Goal: Check status: Check status

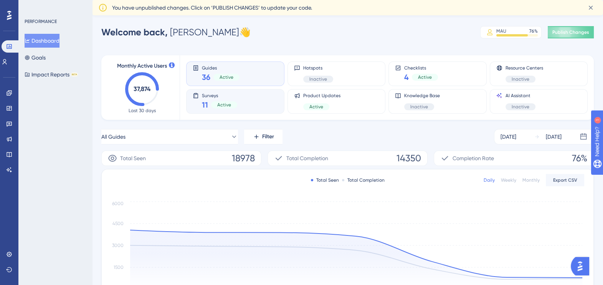
click at [260, 99] on div "Surveys 11 Active" at bounding box center [235, 102] width 85 height 18
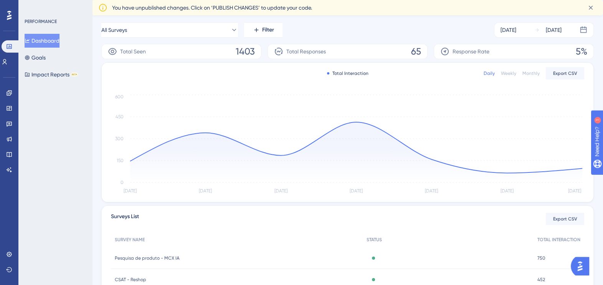
scroll to position [195, 0]
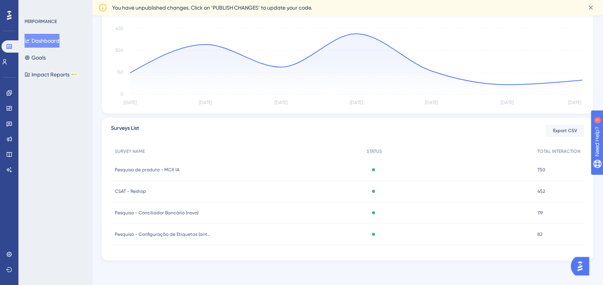
click at [141, 190] on span "CSAT - Reshop" at bounding box center [130, 191] width 31 height 6
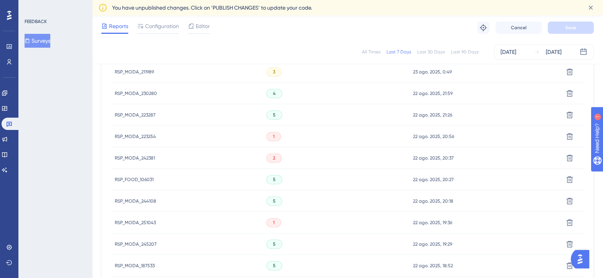
scroll to position [528, 0]
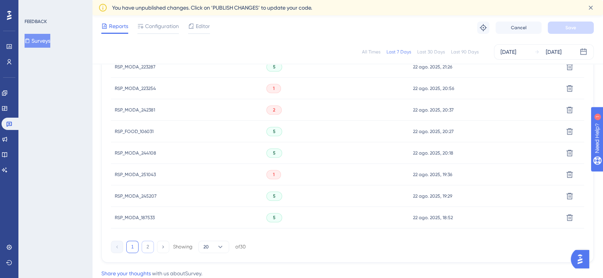
click at [152, 247] on button "2" at bounding box center [148, 246] width 12 height 12
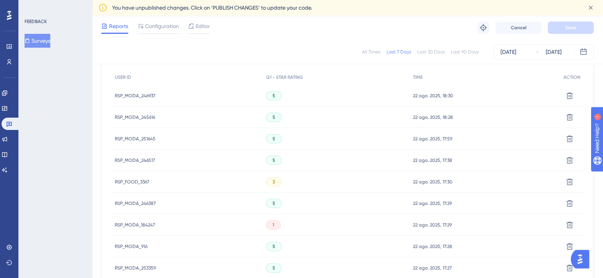
scroll to position [337, 0]
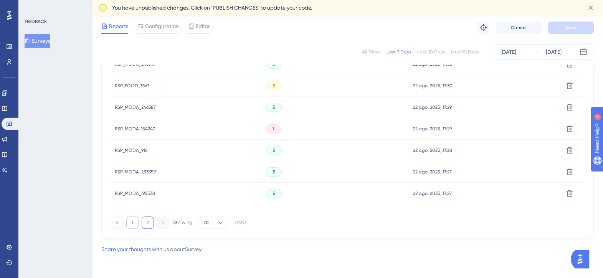
click at [135, 223] on button "1" at bounding box center [132, 222] width 12 height 12
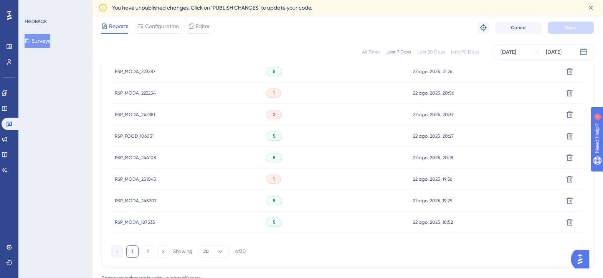
scroll to position [552, 0]
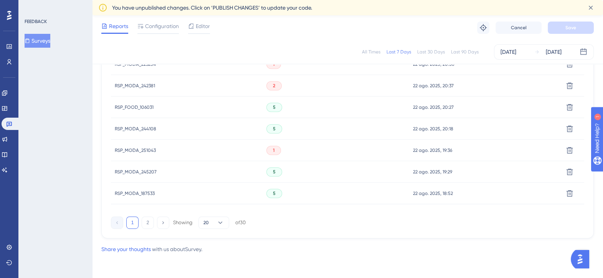
click at [133, 151] on span "RSP_MODA_251043" at bounding box center [135, 150] width 41 height 6
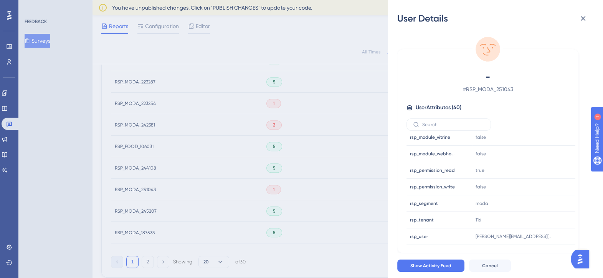
scroll to position [504, 0]
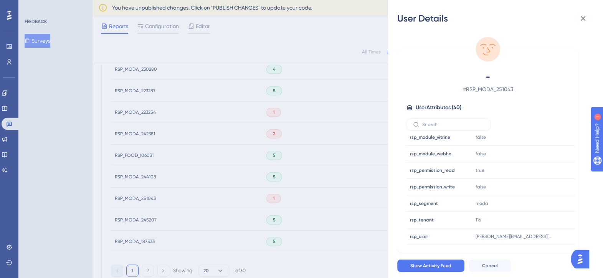
click at [127, 134] on div "User Details - # RSP_MODA_251043 User Attributes ( 40 ) Email Email - Signup Si…" at bounding box center [301, 139] width 603 height 278
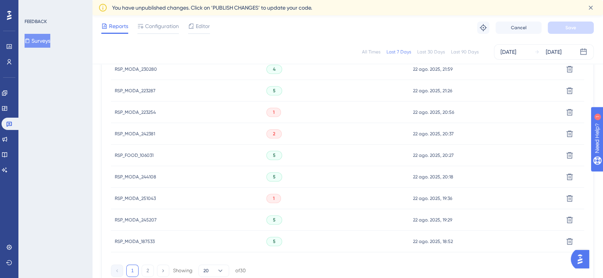
click at [127, 134] on span "RSP_MODA_242381" at bounding box center [135, 134] width 40 height 6
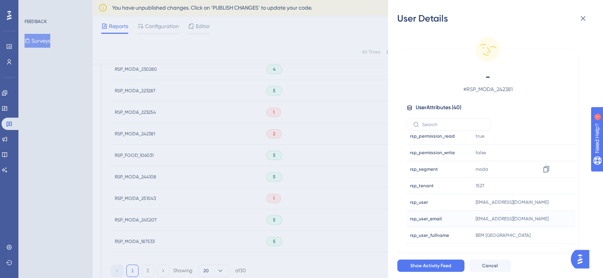
scroll to position [544, 0]
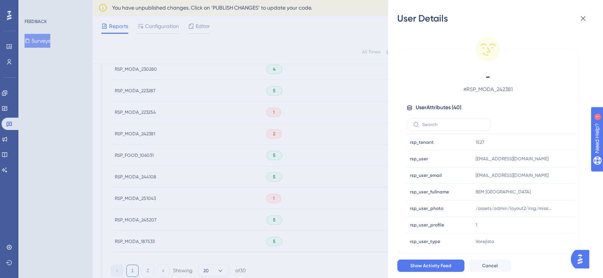
click at [138, 96] on div "User Details - # RSP_MODA_242381 User Attributes ( 40 ) Email Email - Signup Si…" at bounding box center [301, 139] width 603 height 278
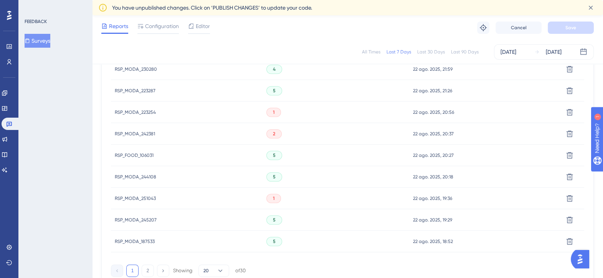
click at [137, 111] on span "RSP_MODA_223254" at bounding box center [135, 112] width 41 height 6
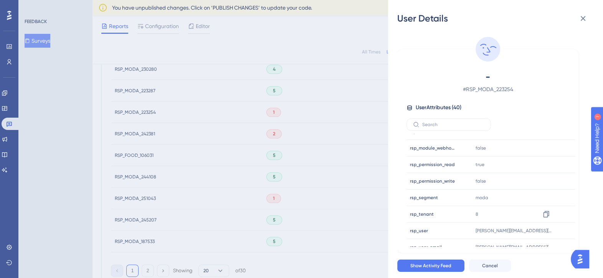
scroll to position [528, 0]
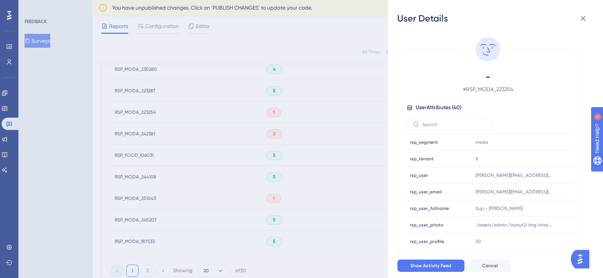
click at [104, 132] on div "User Details - # RSP_MODA_223254 User Attributes ( 40 ) Email Email - Signup Si…" at bounding box center [301, 139] width 603 height 278
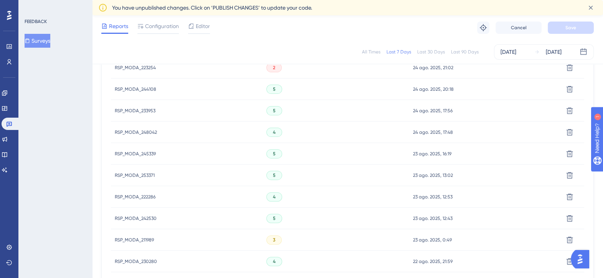
scroll to position [216, 0]
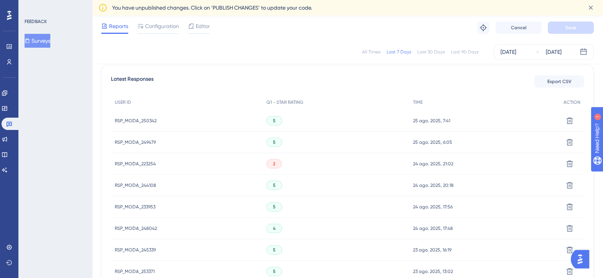
click at [127, 162] on span "RSP_MODA_223254" at bounding box center [135, 163] width 41 height 6
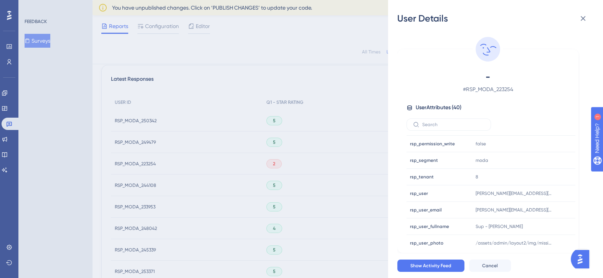
scroll to position [544, 0]
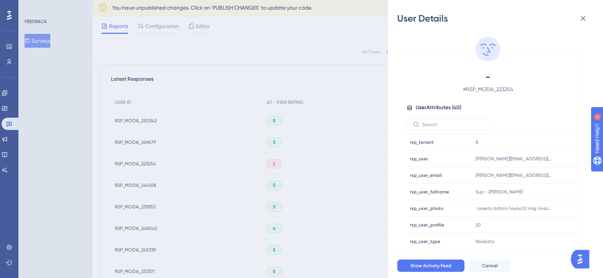
click at [88, 167] on div "User Details - # RSP_MODA_223254 User Attributes ( 40 ) Email Email - Signup Si…" at bounding box center [301, 139] width 603 height 278
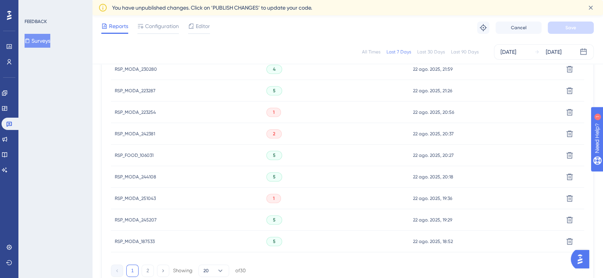
scroll to position [552, 0]
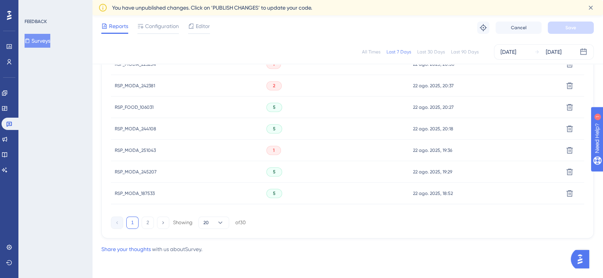
click at [141, 219] on div "1 2 Showing 20 of 30" at bounding box center [178, 222] width 135 height 12
click at [144, 219] on button "2" at bounding box center [148, 222] width 12 height 12
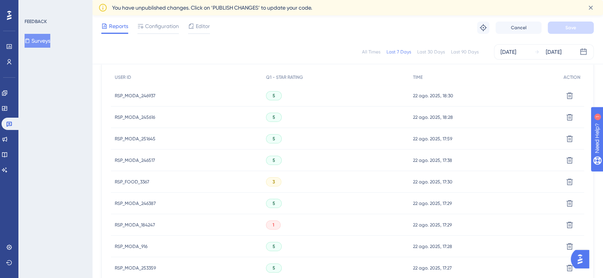
click at [134, 179] on span "RSP_FOOD_3367" at bounding box center [132, 182] width 35 height 6
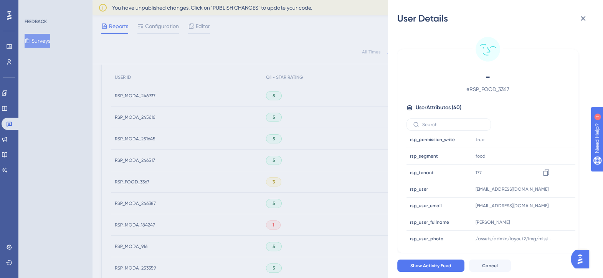
scroll to position [544, 0]
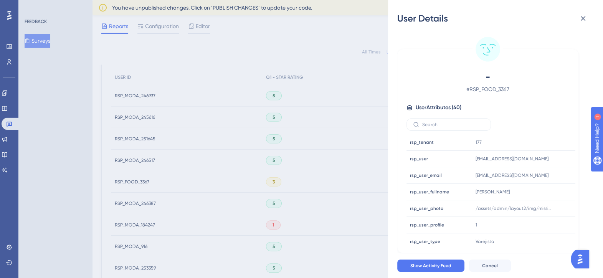
click at [131, 227] on div "User Details - # RSP_FOOD_3367 User Attributes ( 40 ) Email Email - Signup Sign…" at bounding box center [301, 139] width 603 height 278
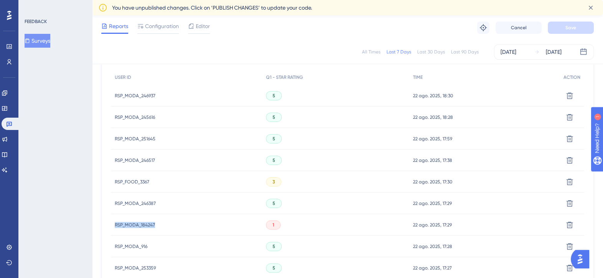
click at [131, 227] on span "RSP_MODA_184247" at bounding box center [135, 225] width 40 height 6
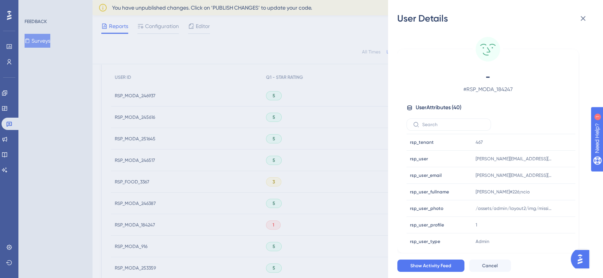
click at [98, 188] on div "User Details - # RSP_MODA_184247 User Attributes ( 40 ) Email Email - Signup Si…" at bounding box center [301, 139] width 603 height 278
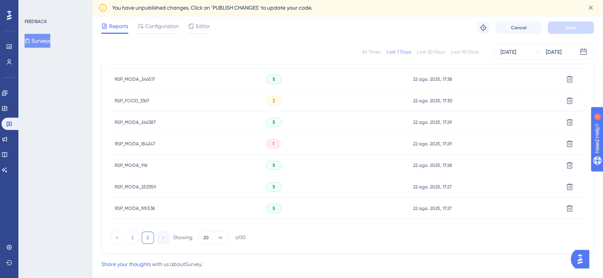
scroll to position [337, 0]
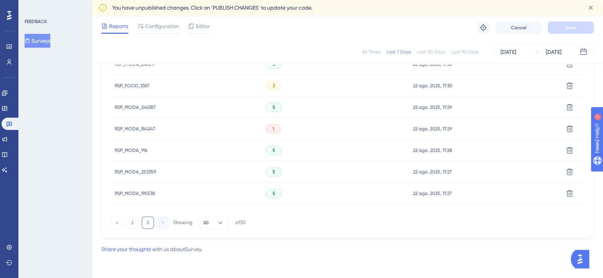
click at [125, 223] on div "1 2 Showing 20 of 30" at bounding box center [178, 222] width 135 height 12
drag, startPoint x: 127, startPoint y: 224, endPoint x: 139, endPoint y: 208, distance: 19.6
click at [128, 223] on button "1" at bounding box center [132, 222] width 12 height 12
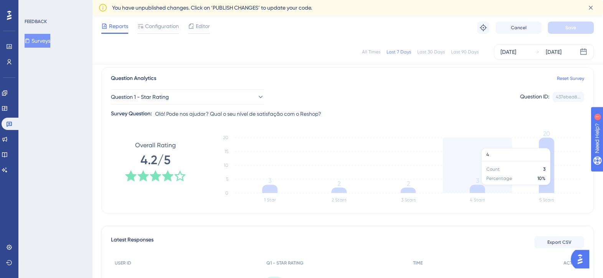
scroll to position [96, 0]
